Goal: Check status: Check status

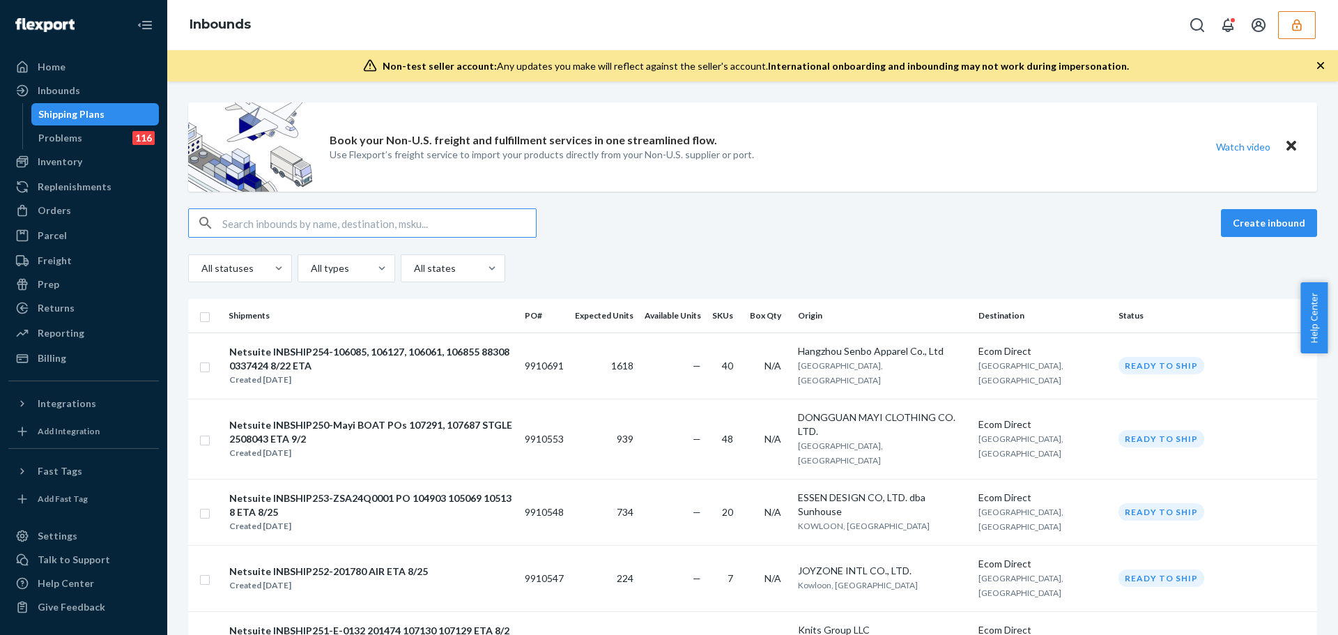
click at [376, 222] on input "text" at bounding box center [379, 223] width 314 height 28
click at [1292, 29] on icon "button" at bounding box center [1297, 25] width 14 height 14
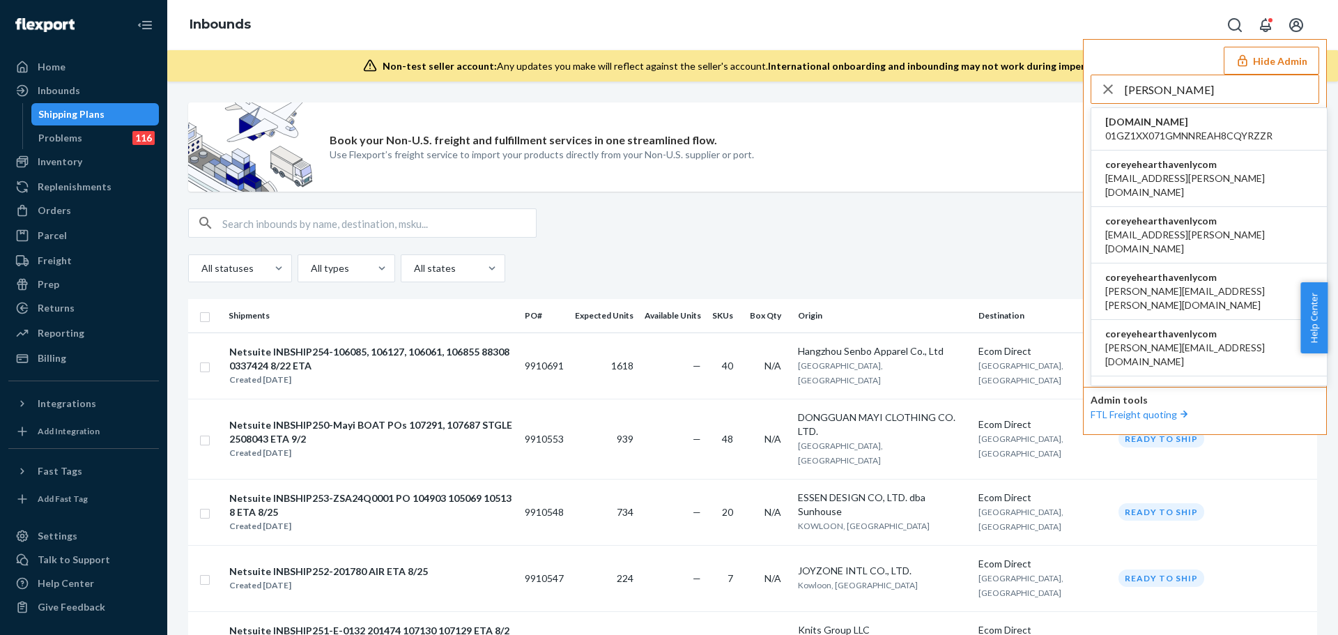
type input "COREY"
click at [1186, 170] on span "coreyehearthavenlycom" at bounding box center [1209, 164] width 208 height 14
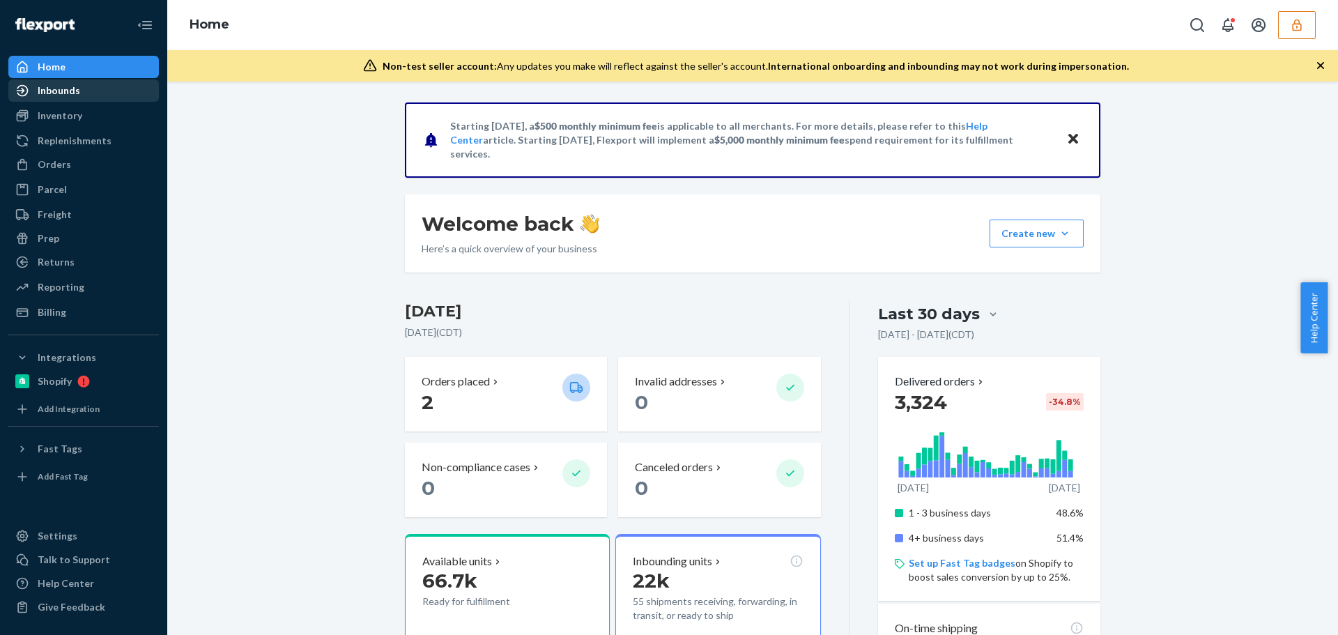
click at [70, 92] on div "Inbounds" at bounding box center [59, 91] width 42 height 14
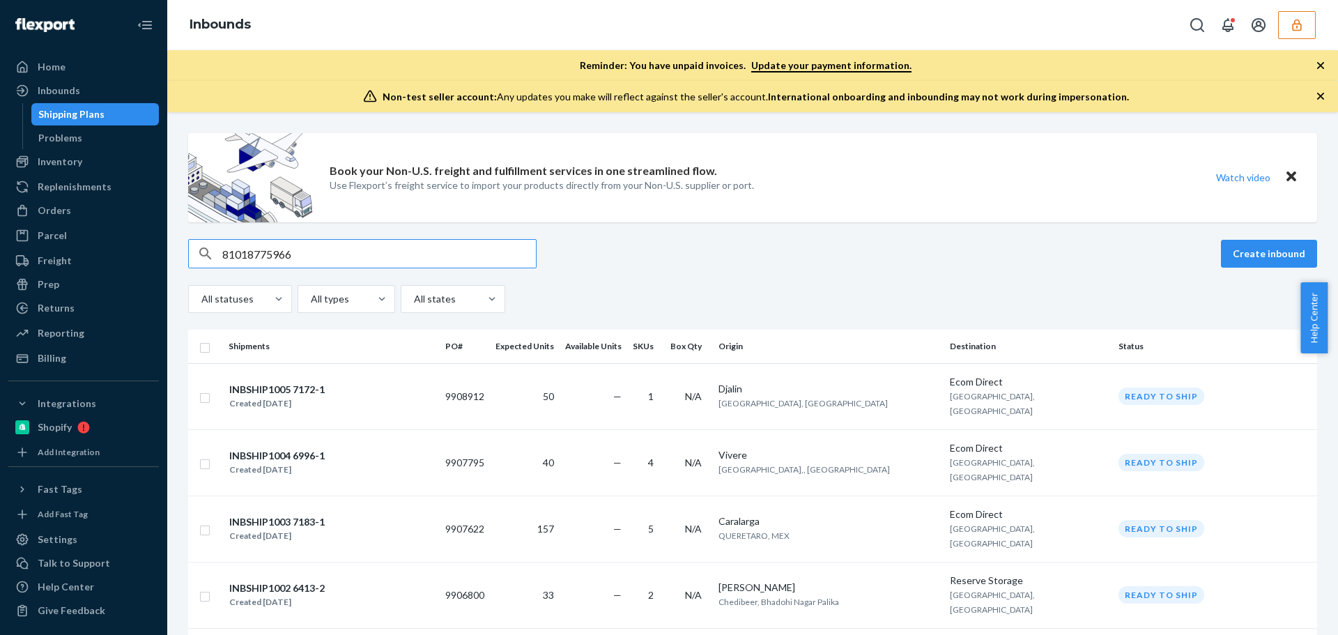
type input "810187759666"
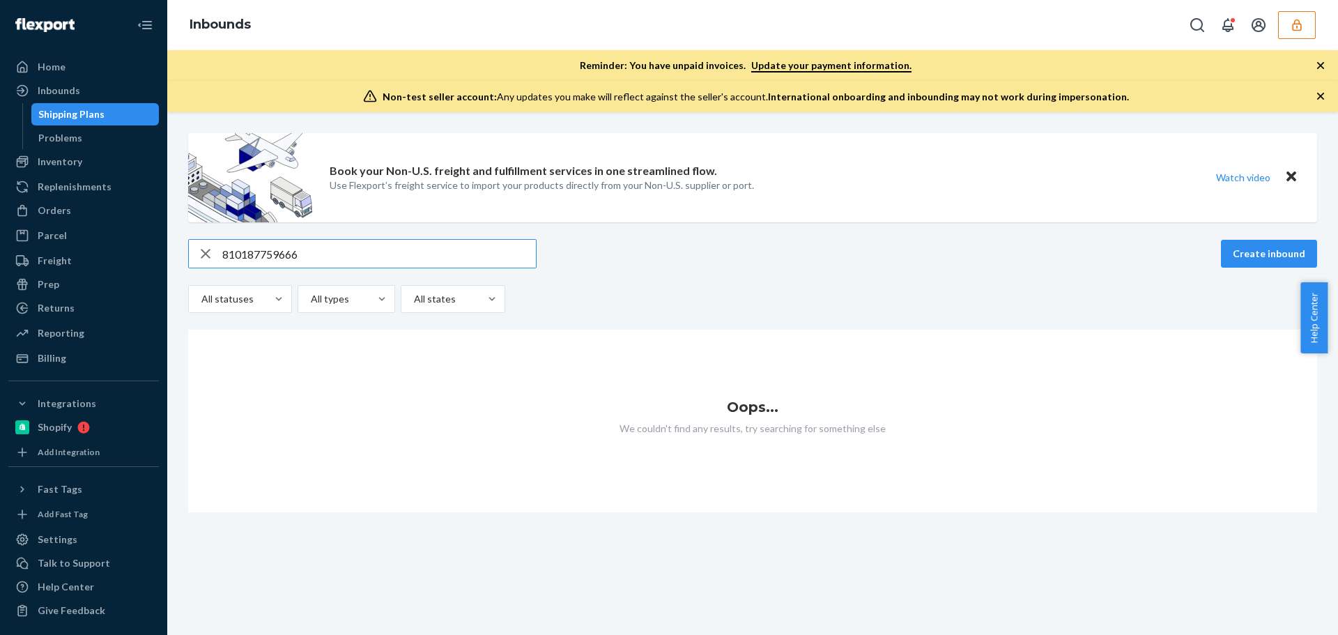
drag, startPoint x: 356, startPoint y: 253, endPoint x: 206, endPoint y: 265, distance: 150.3
click at [206, 265] on div "810187759666" at bounding box center [362, 254] width 347 height 28
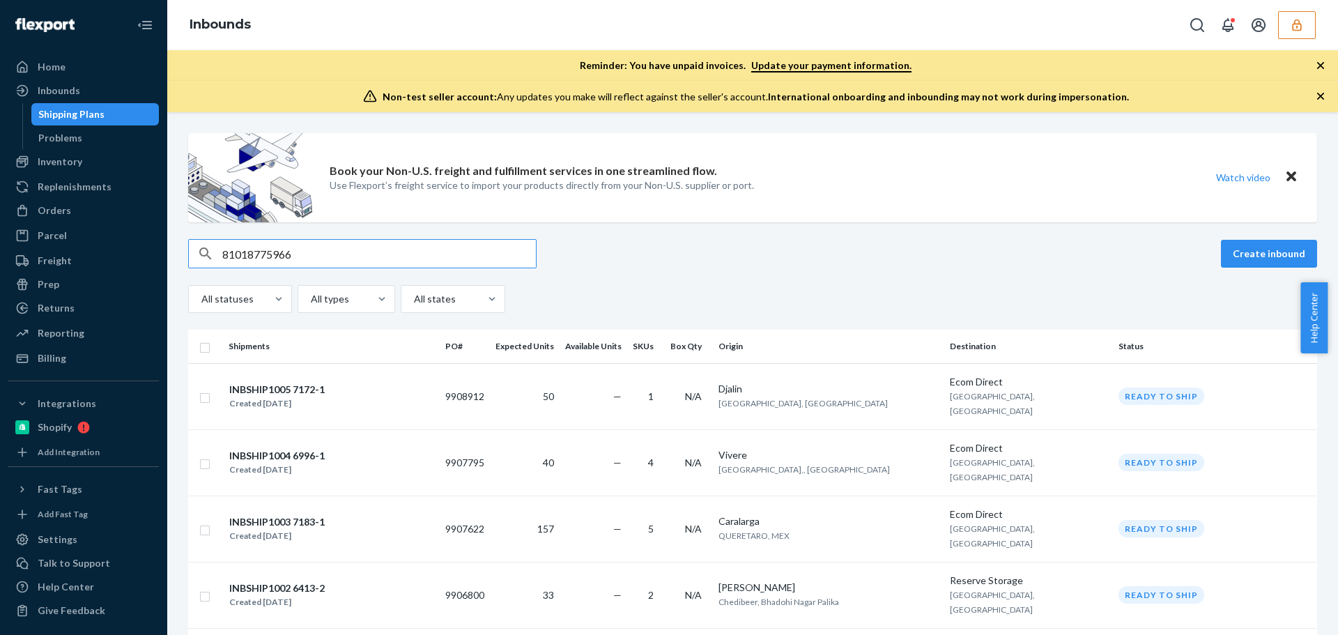
type input "810187759666"
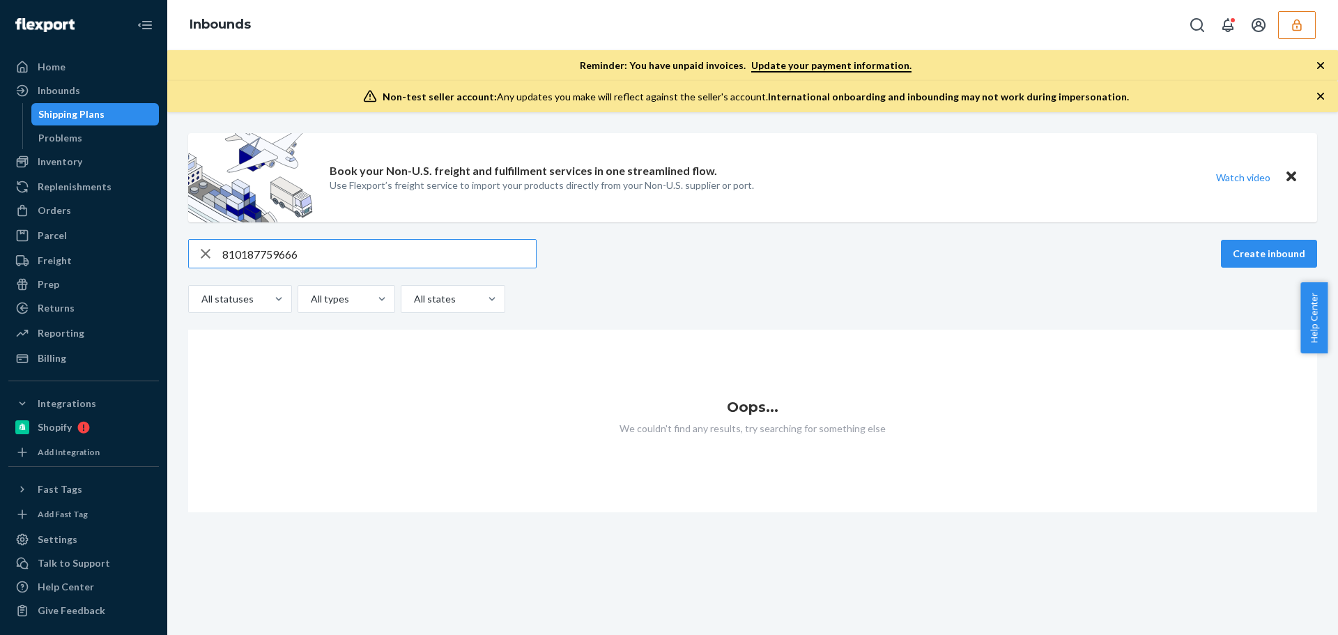
drag, startPoint x: 325, startPoint y: 263, endPoint x: 189, endPoint y: 265, distance: 135.9
click at [189, 265] on div "810187759666" at bounding box center [362, 254] width 347 height 28
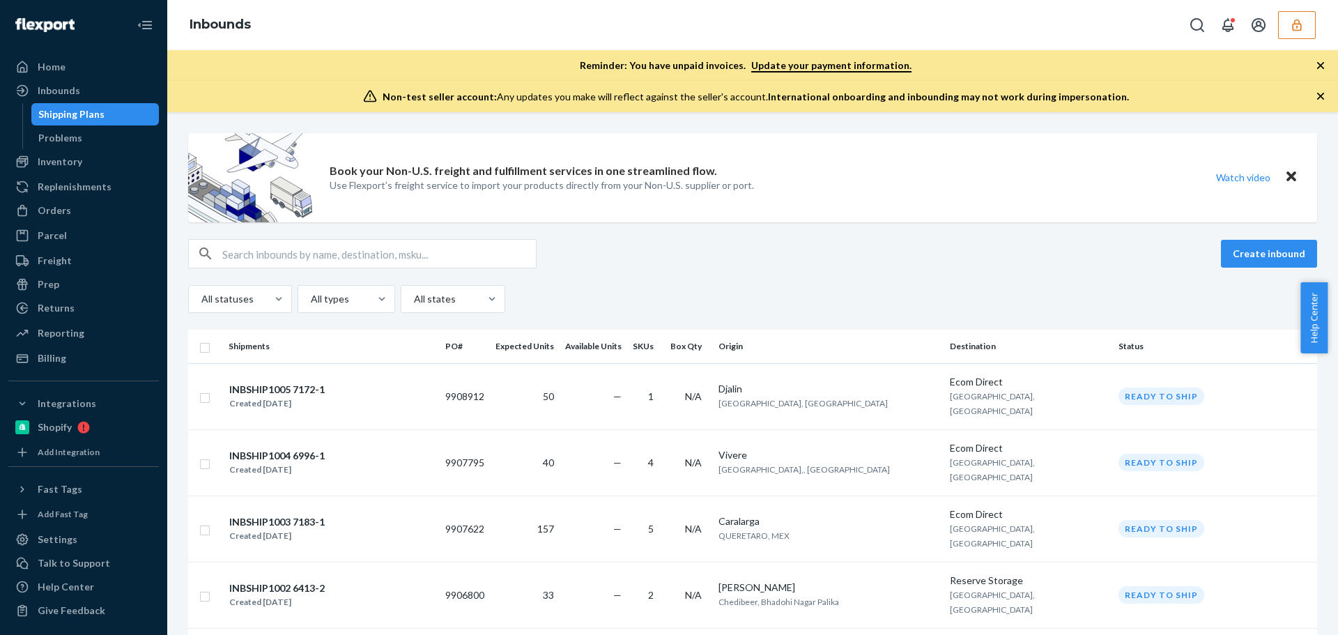
click at [1320, 63] on icon "button" at bounding box center [1320, 66] width 14 height 14
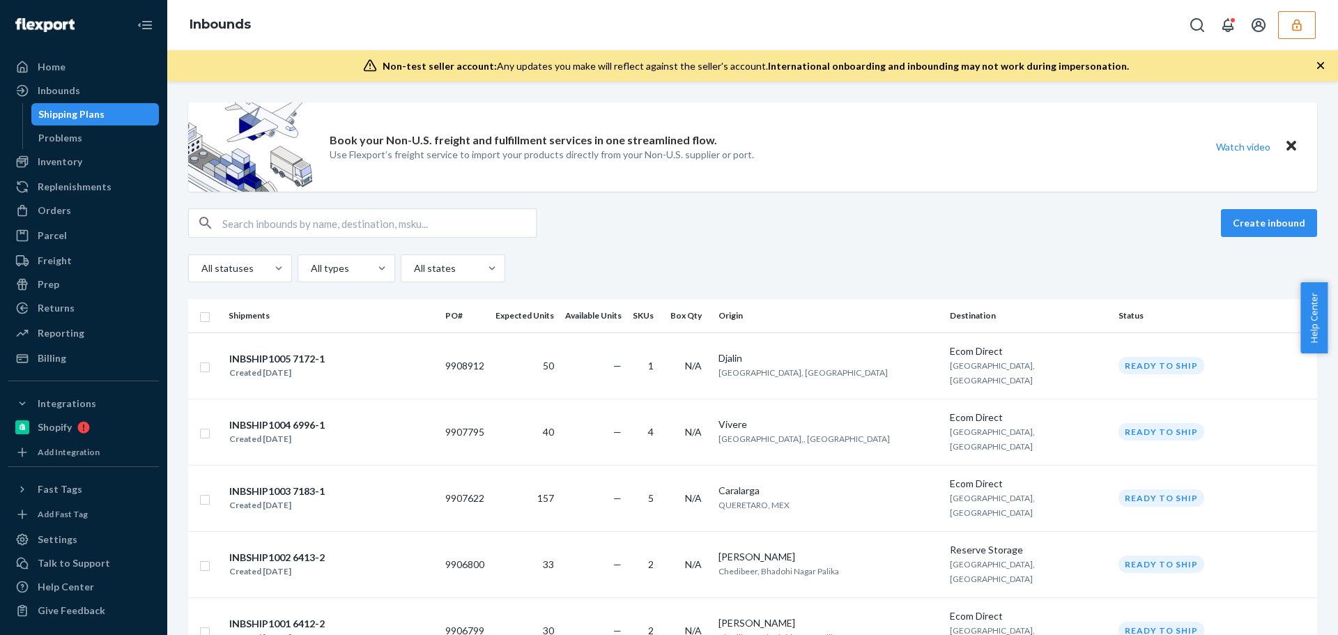
click at [1317, 68] on icon "button" at bounding box center [1320, 65] width 7 height 7
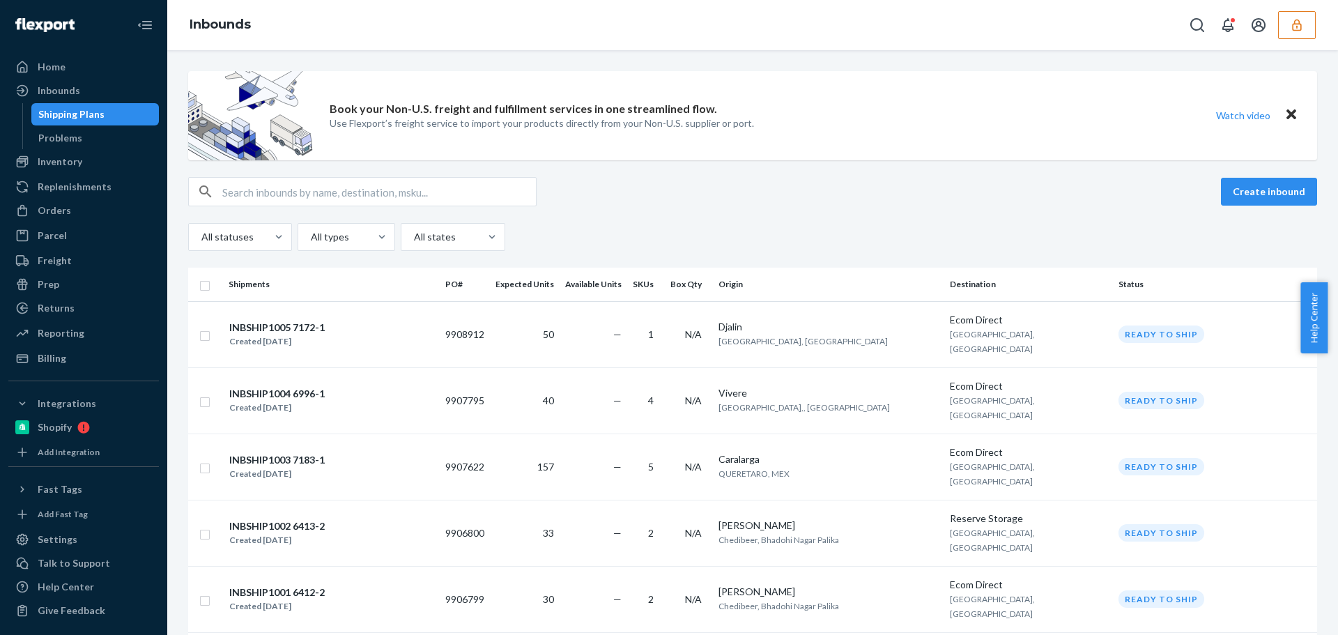
click at [1283, 26] on button "button" at bounding box center [1297, 25] width 38 height 28
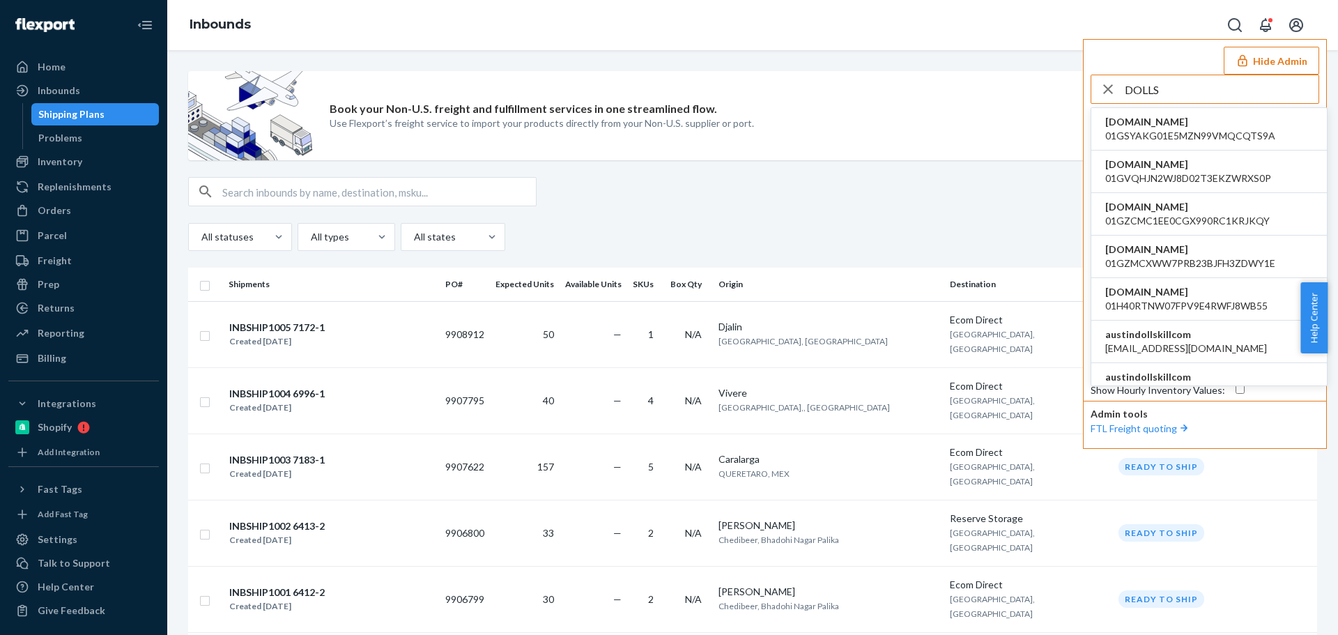
type input "DOLLS"
click at [1187, 340] on span "austindollskillcom" at bounding box center [1186, 334] width 162 height 14
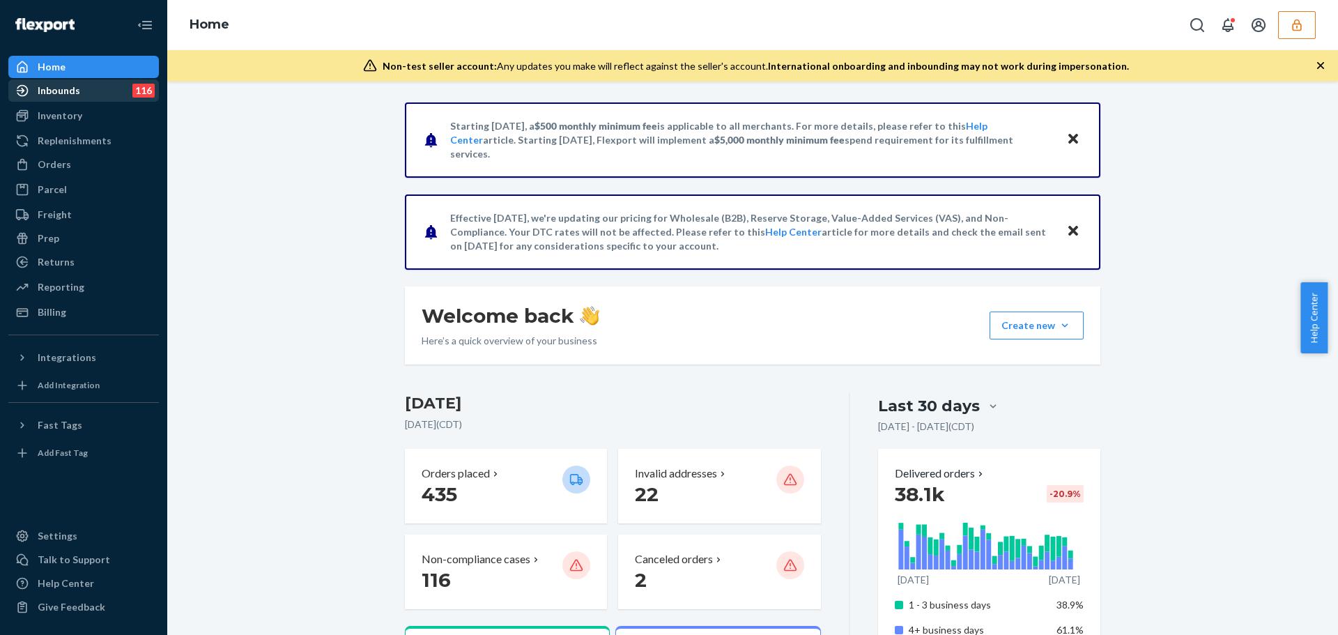
click at [119, 94] on div "Inbounds 116" at bounding box center [84, 91] width 148 height 20
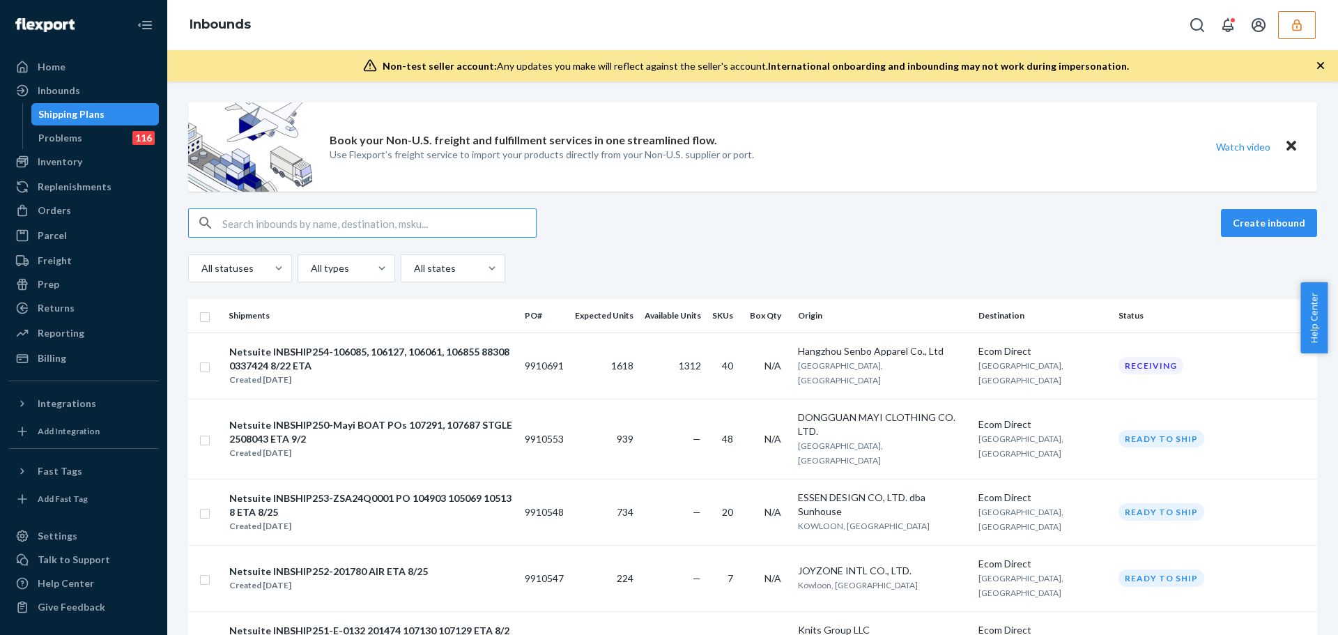
paste input "DXTQK4RBGWT"
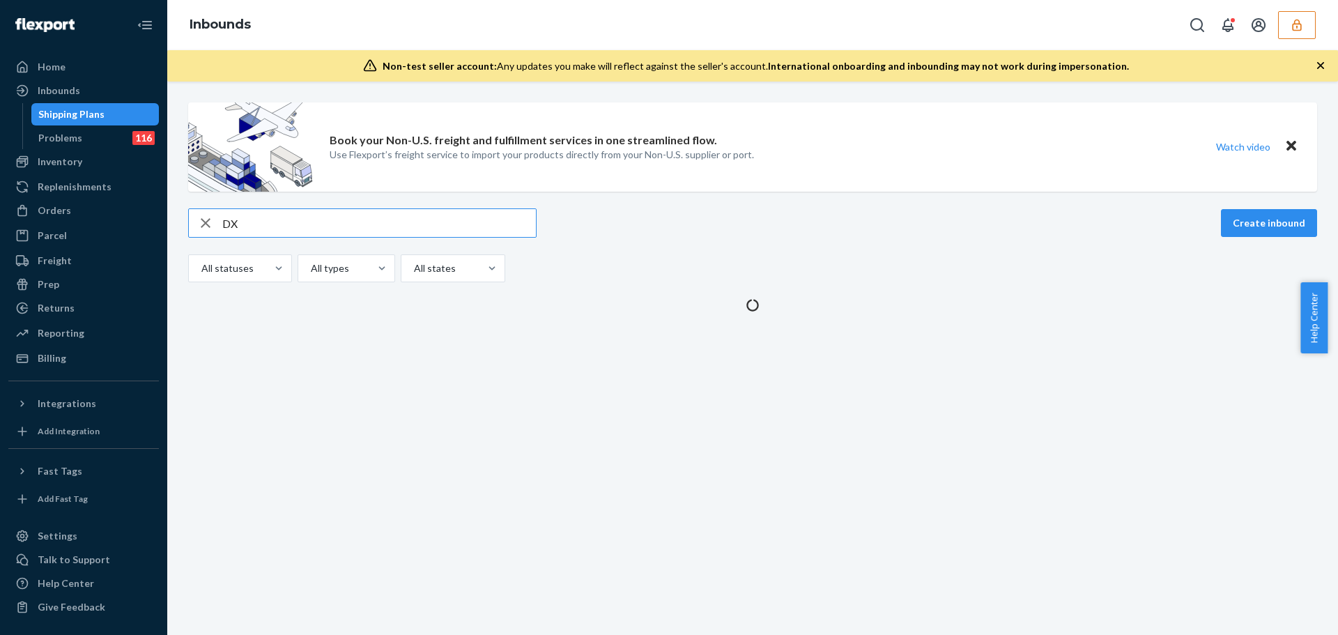
type input "D"
click at [1296, 31] on icon "button" at bounding box center [1297, 25] width 14 height 14
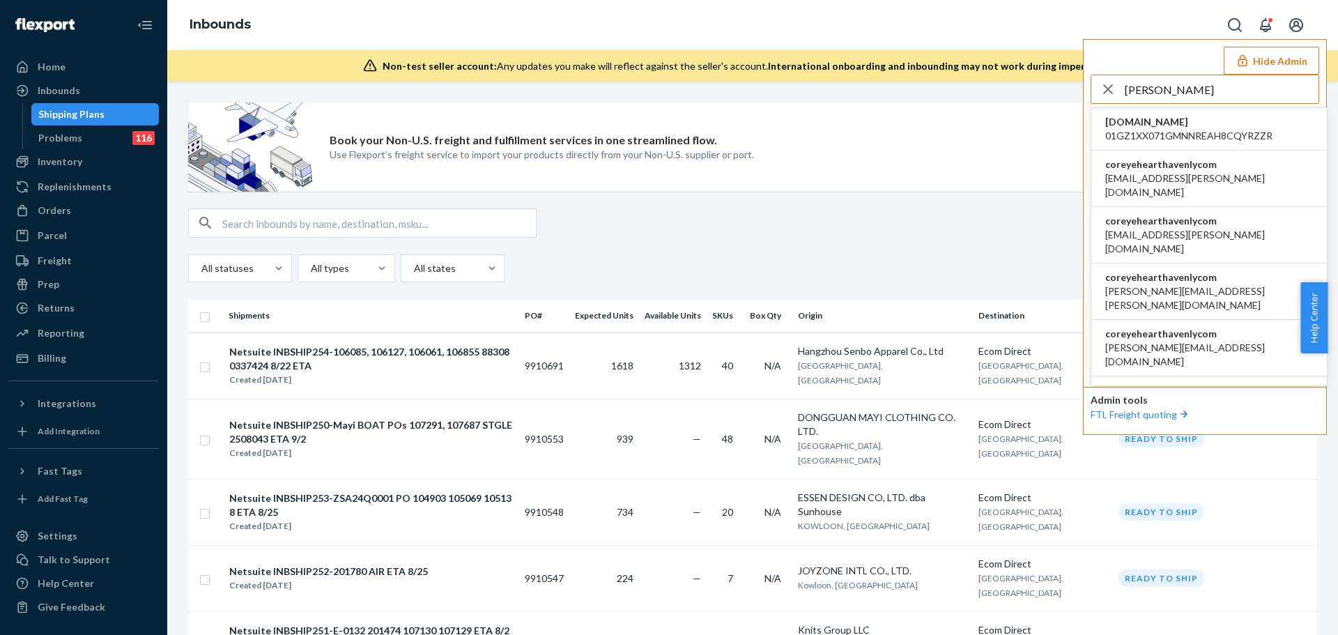
type input "corey"
click at [1184, 173] on span "aemil.estvold@havenly.com" at bounding box center [1209, 185] width 208 height 28
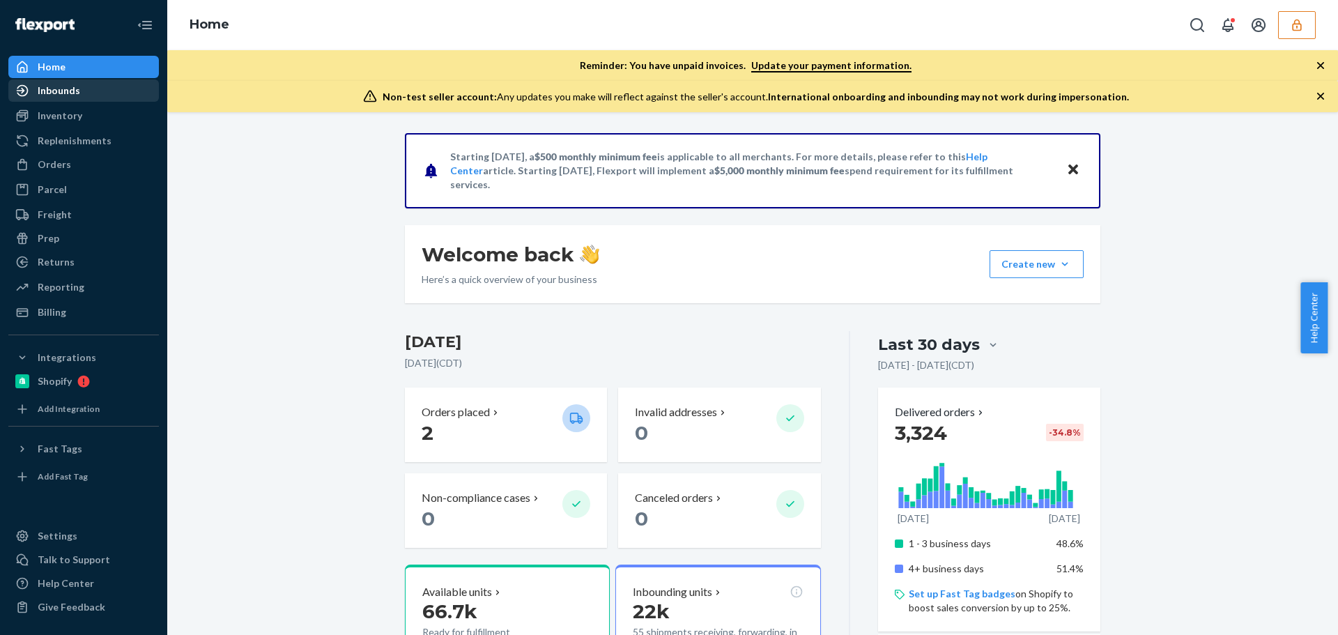
click at [52, 100] on link "Inbounds" at bounding box center [83, 90] width 150 height 22
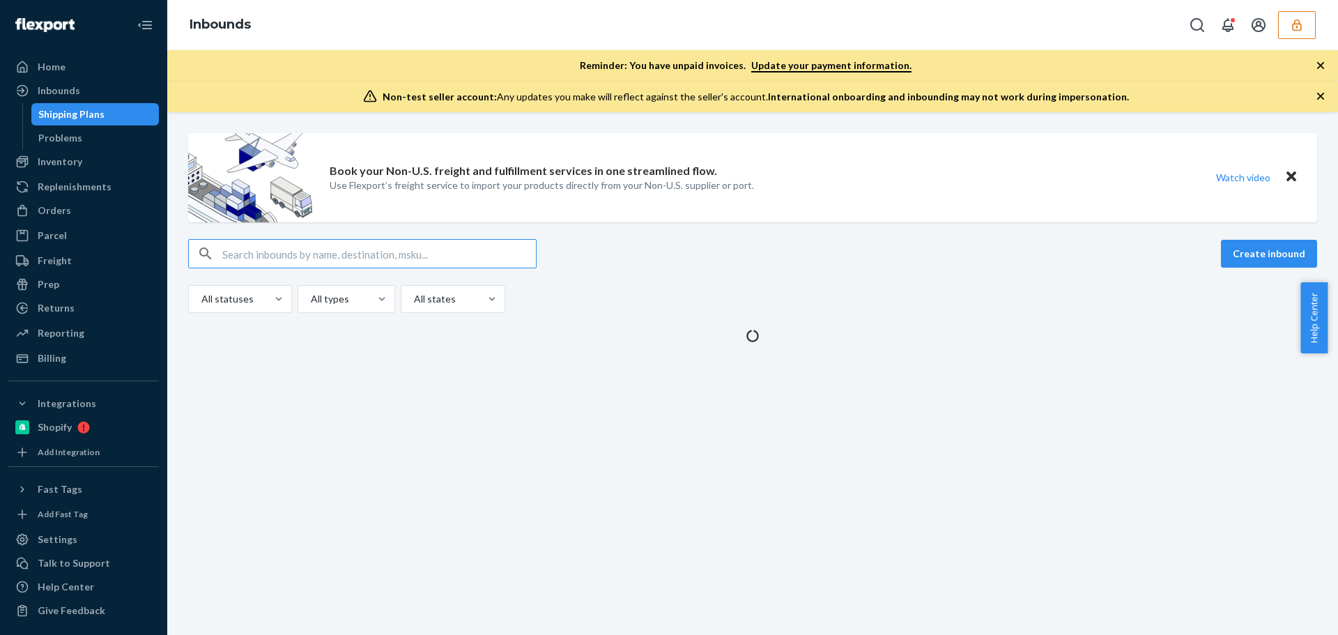
click at [293, 263] on input "text" at bounding box center [379, 254] width 314 height 28
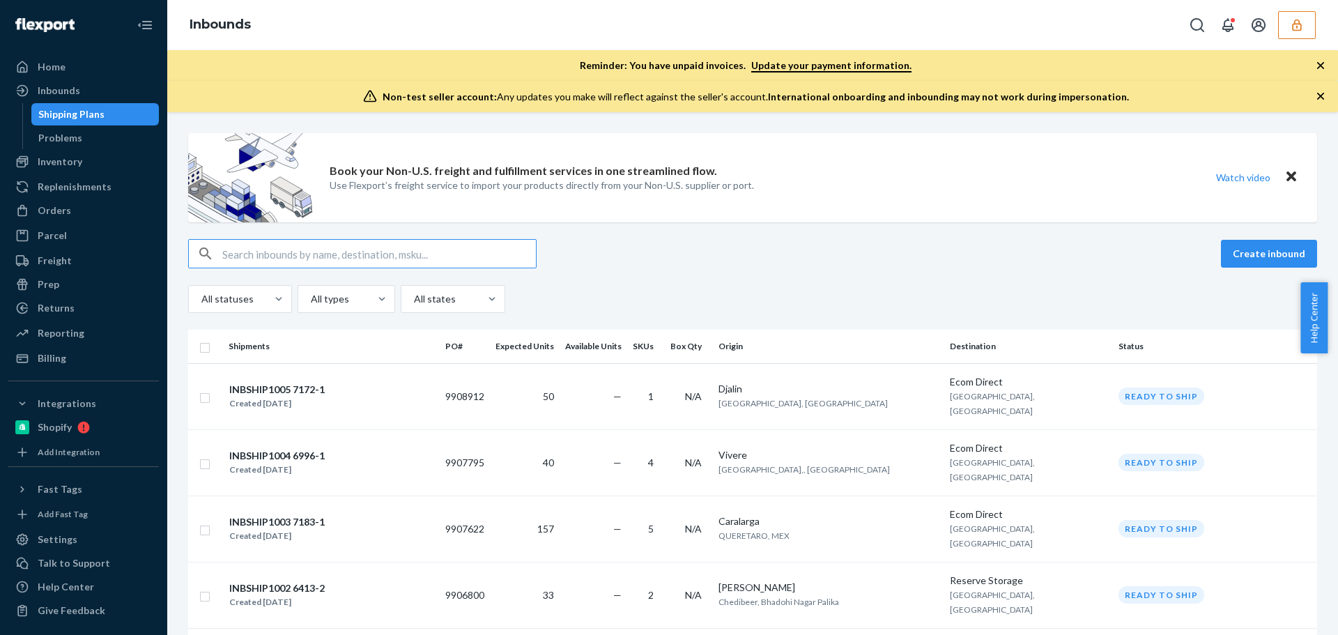
click at [287, 256] on input "text" at bounding box center [379, 254] width 314 height 28
type input "DXTQK4RBGWT"
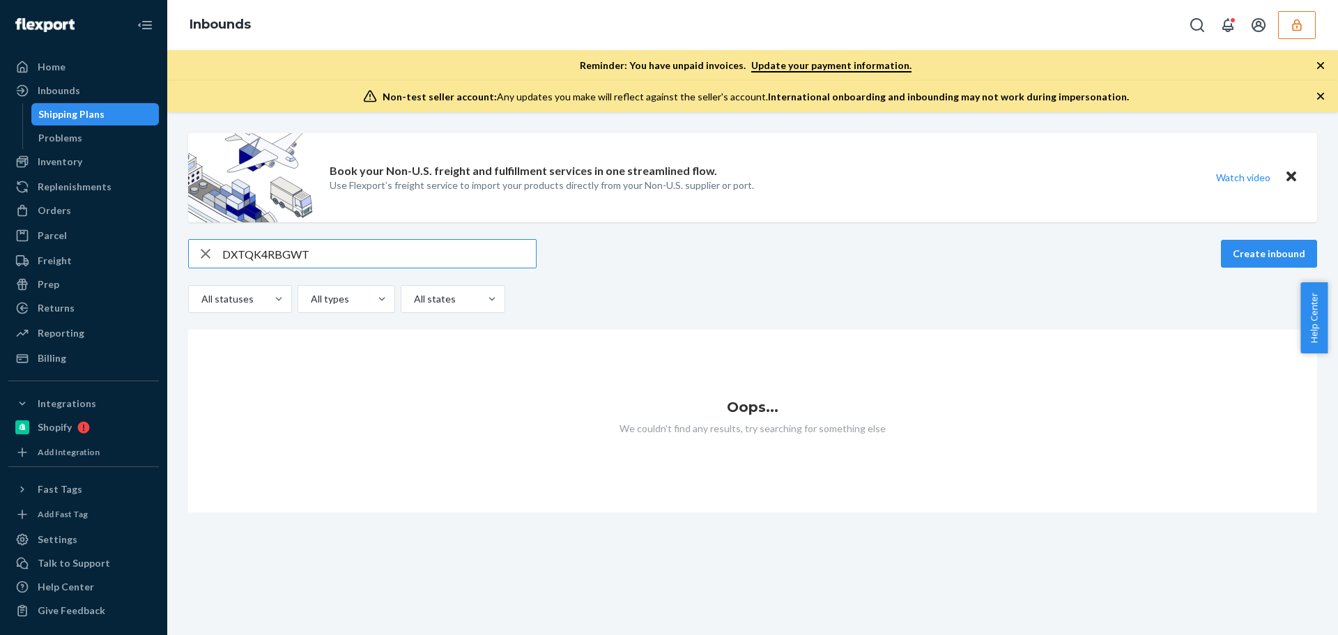
drag, startPoint x: 293, startPoint y: 251, endPoint x: 201, endPoint y: 250, distance: 92.7
click at [201, 250] on div "DXTQK4RBGWT" at bounding box center [362, 254] width 347 height 28
